Goal: Find specific page/section: Find specific page/section

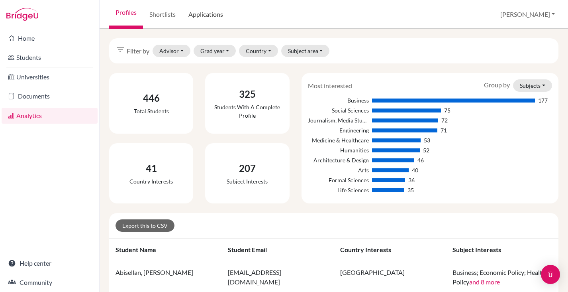
click at [211, 20] on link "Applications" at bounding box center [205, 14] width 47 height 29
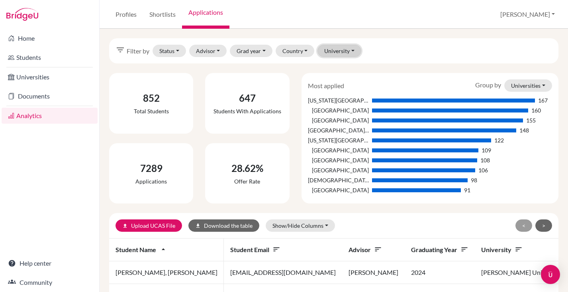
click at [341, 51] on button "University" at bounding box center [340, 51] width 44 height 12
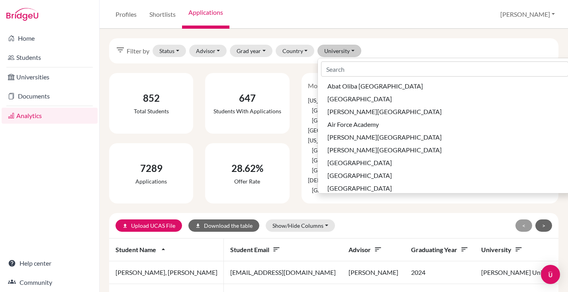
click at [389, 49] on div "filter_list Filter by Status Not sent Sent Successful Attending Advisor [PERSON…" at bounding box center [334, 50] width 450 height 25
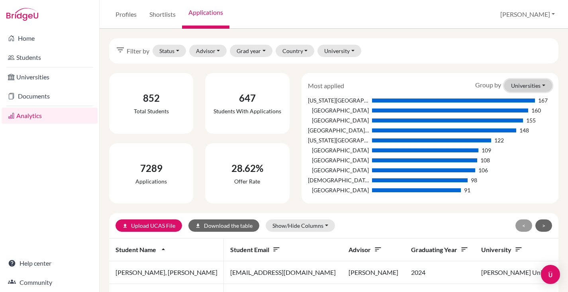
click at [522, 85] on button "Universities" at bounding box center [529, 85] width 48 height 12
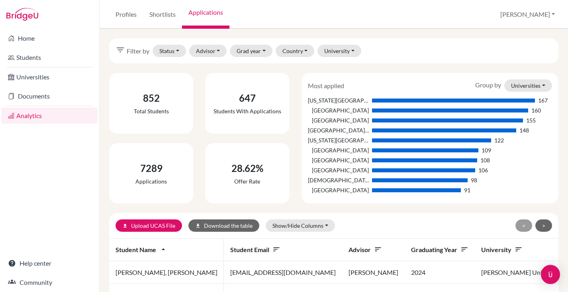
click at [332, 78] on div "Most applied Group by Universities Universities Courses Countries [US_STATE][GE…" at bounding box center [430, 138] width 257 height 130
click at [530, 89] on button "Universities" at bounding box center [529, 85] width 48 height 12
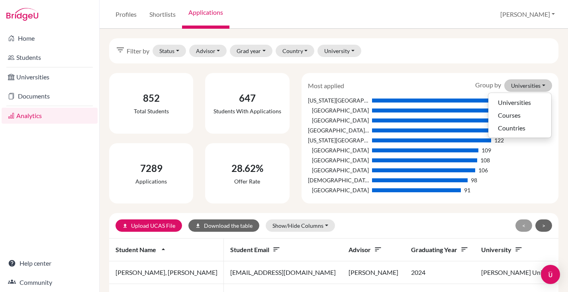
click at [424, 80] on div "Most applied Group by Universities Universities Courses Countries" at bounding box center [430, 85] width 257 height 12
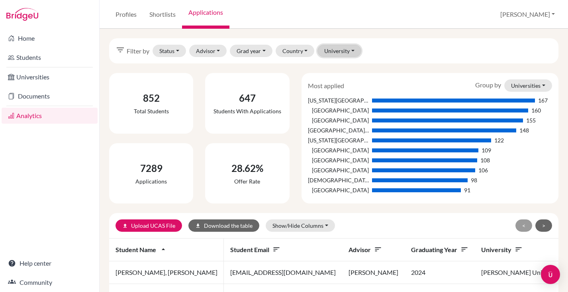
click at [341, 53] on button "University" at bounding box center [340, 51] width 44 height 12
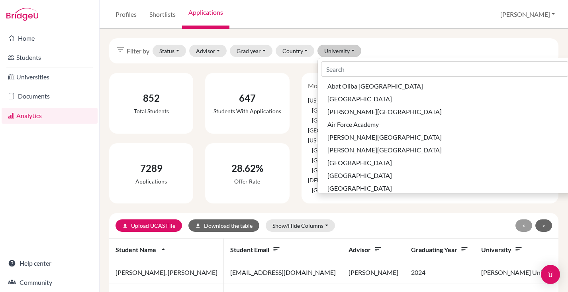
click at [376, 55] on div "filter_list Filter by Status Not sent Sent Successful Attending Advisor [PERSON…" at bounding box center [334, 50] width 450 height 25
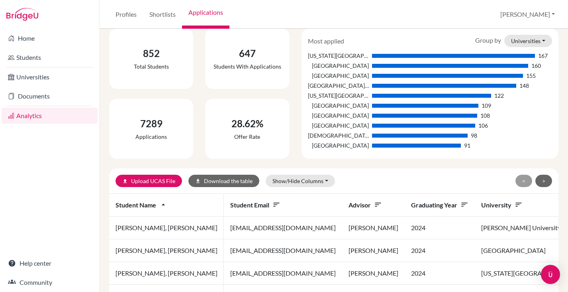
scroll to position [45, 0]
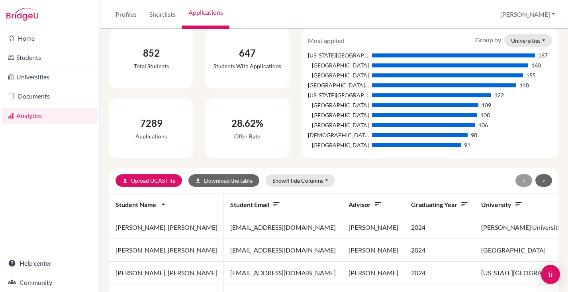
click at [318, 22] on div "Profiles Shortlists Applications [PERSON_NAME] Profile School Settings Log out" at bounding box center [334, 14] width 469 height 29
click at [168, 16] on link "Shortlists" at bounding box center [162, 14] width 39 height 29
